Goal: Information Seeking & Learning: Find specific fact

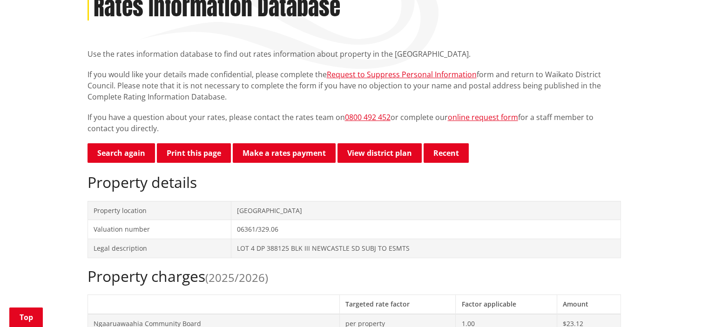
scroll to position [140, 0]
click at [118, 153] on link "Search again" at bounding box center [122, 153] width 68 height 20
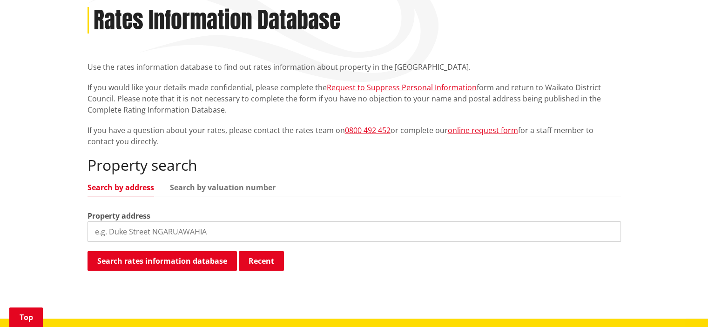
scroll to position [140, 0]
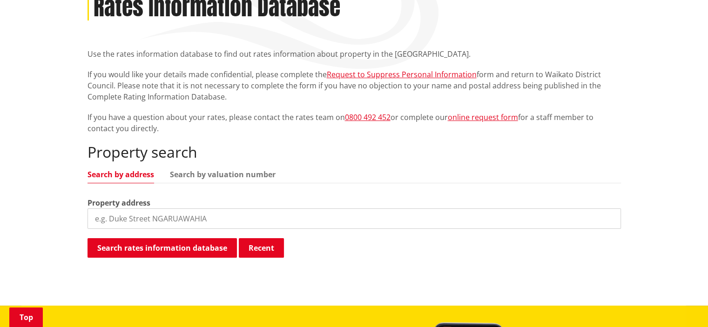
click at [122, 216] on input "search" at bounding box center [355, 219] width 534 height 20
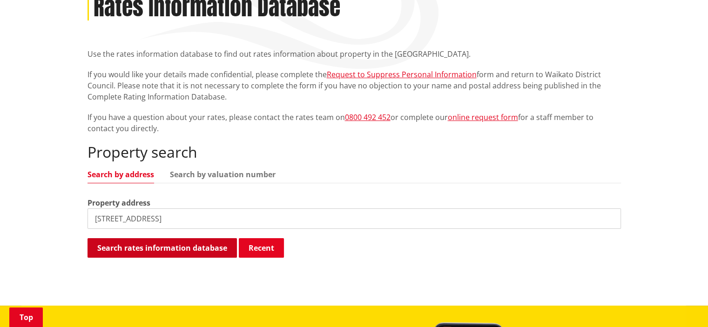
click at [170, 247] on button "Search rates information database" at bounding box center [163, 248] width 150 height 20
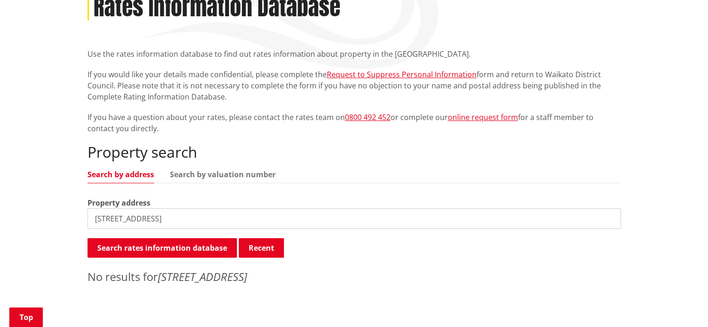
drag, startPoint x: 231, startPoint y: 218, endPoint x: 166, endPoint y: 218, distance: 65.2
click at [166, 218] on input "587 Pencarrow Road, R D 3, Tamahere" at bounding box center [355, 219] width 534 height 20
type input "587 Pencarrow Road"
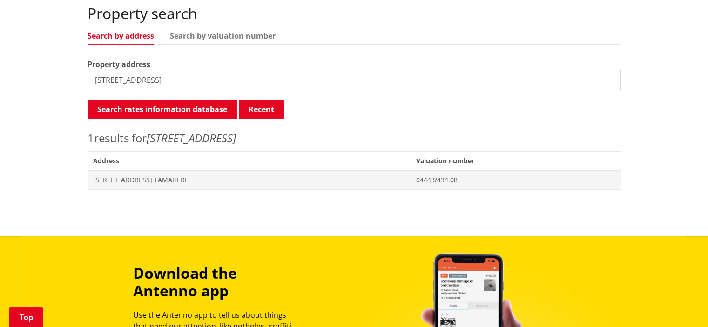
scroll to position [279, 0]
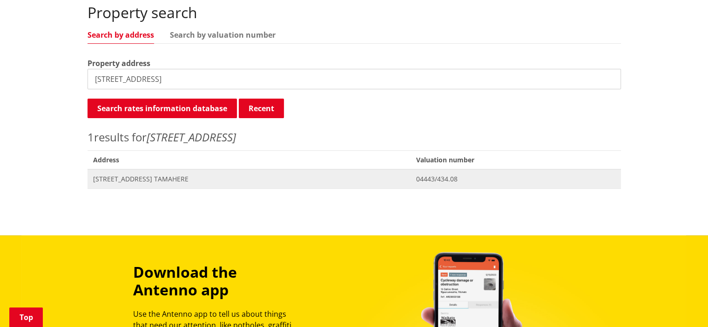
click at [171, 180] on span "587 Pencarrow Road TAMAHERE" at bounding box center [249, 179] width 312 height 9
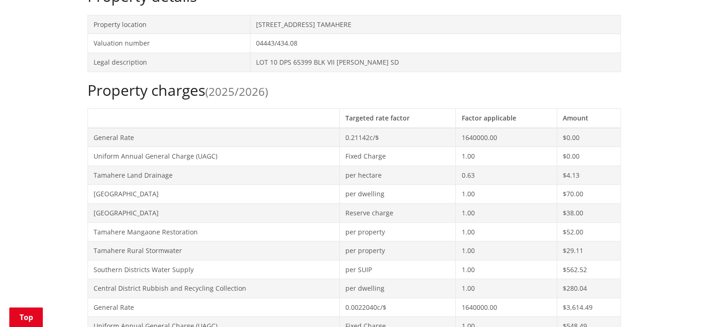
scroll to position [373, 0]
